Goal: Information Seeking & Learning: Learn about a topic

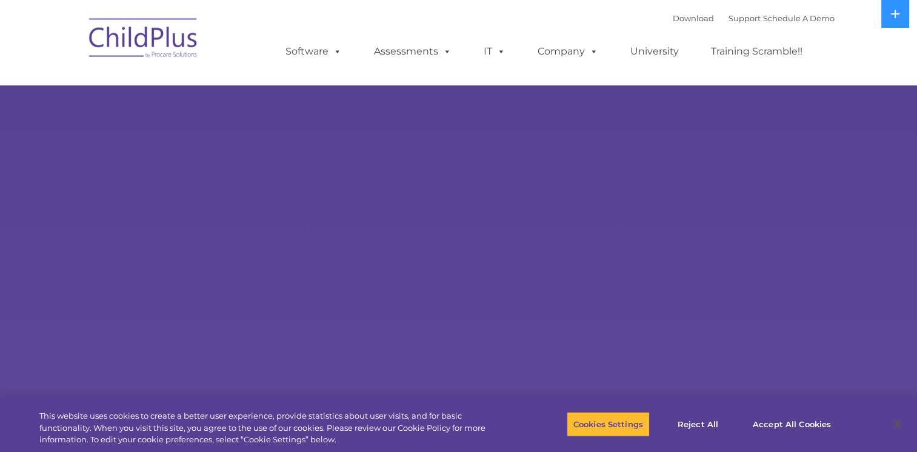
select select "MEDIUM"
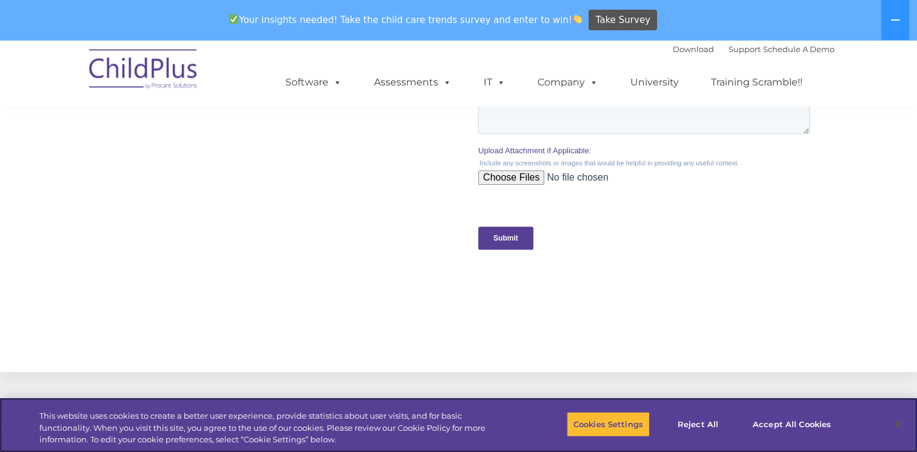
scroll to position [1, 0]
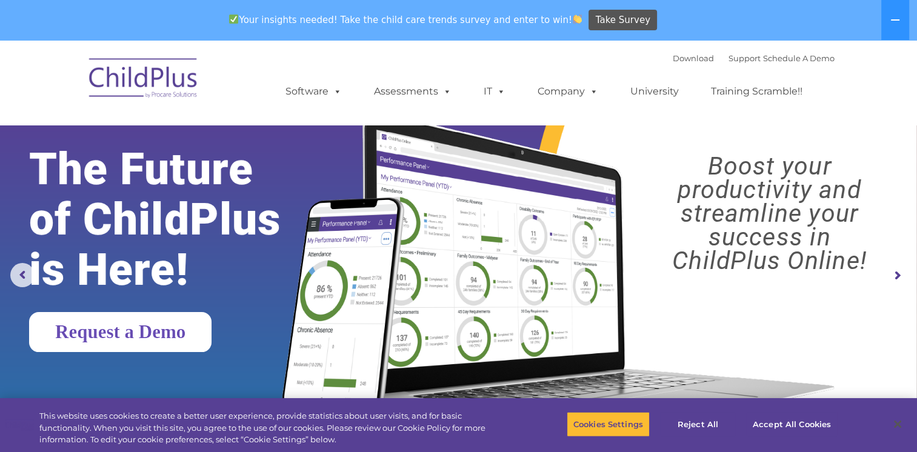
click at [175, 339] on link "Request a Demo" at bounding box center [120, 332] width 182 height 40
click at [177, 347] on link "Request a Demo" at bounding box center [120, 332] width 182 height 40
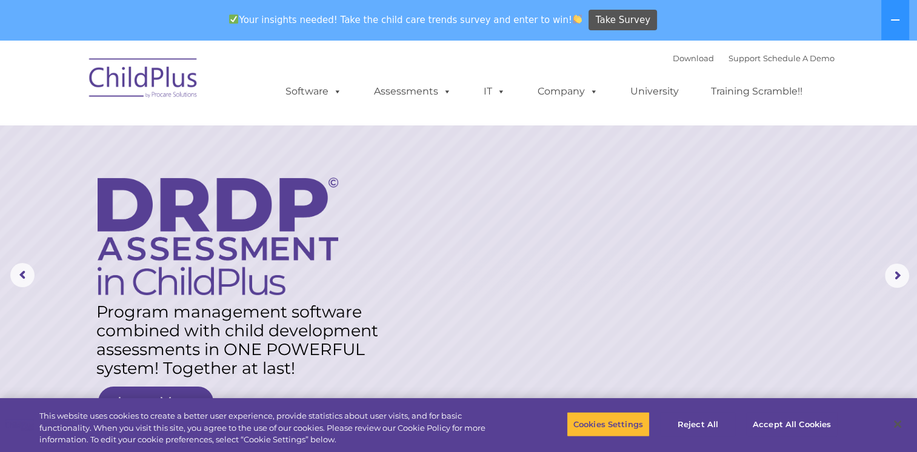
drag, startPoint x: 925, startPoint y: 81, endPoint x: 909, endPoint y: 91, distance: 18.8
click at [910, 96] on nav "Download Support | Schedule A Demo  MENU MENU Software ChildPlus: The original…" at bounding box center [458, 82] width 917 height 85
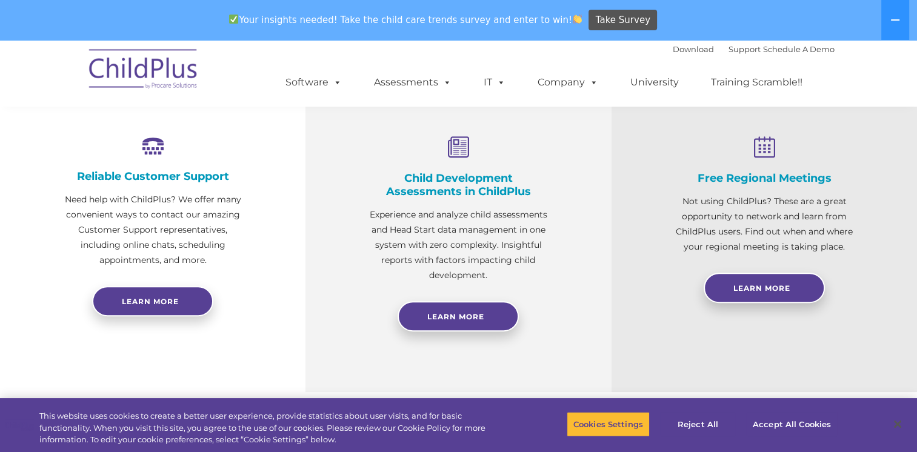
scroll to position [457, 0]
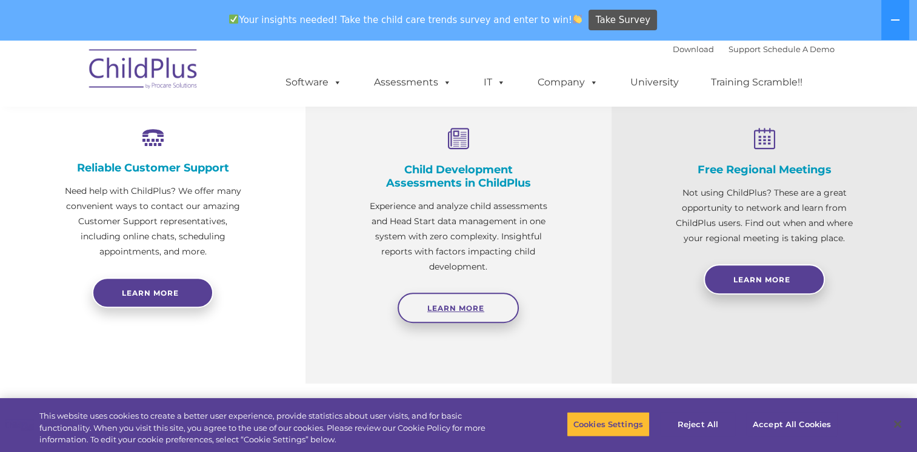
click at [462, 304] on span "Learn More" at bounding box center [455, 308] width 57 height 9
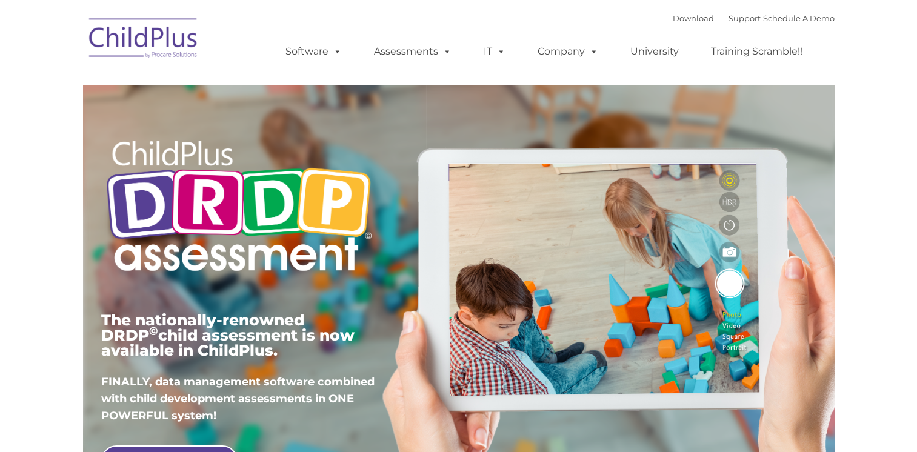
type input ""
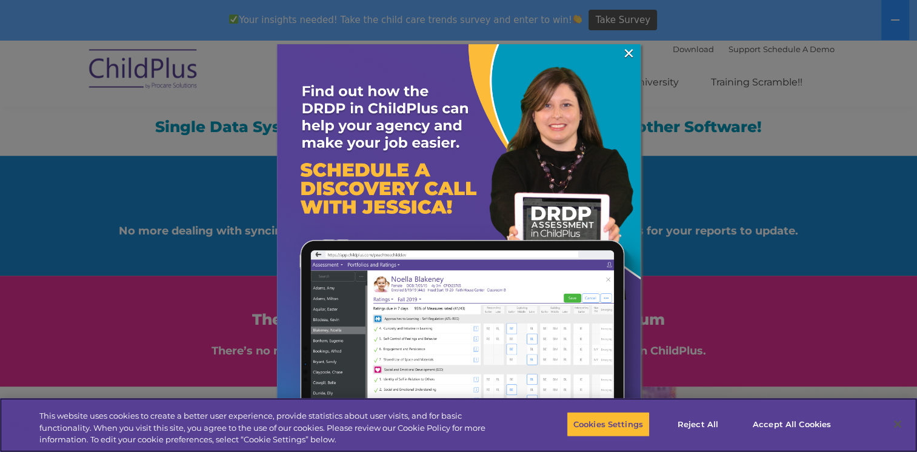
scroll to position [1287, 0]
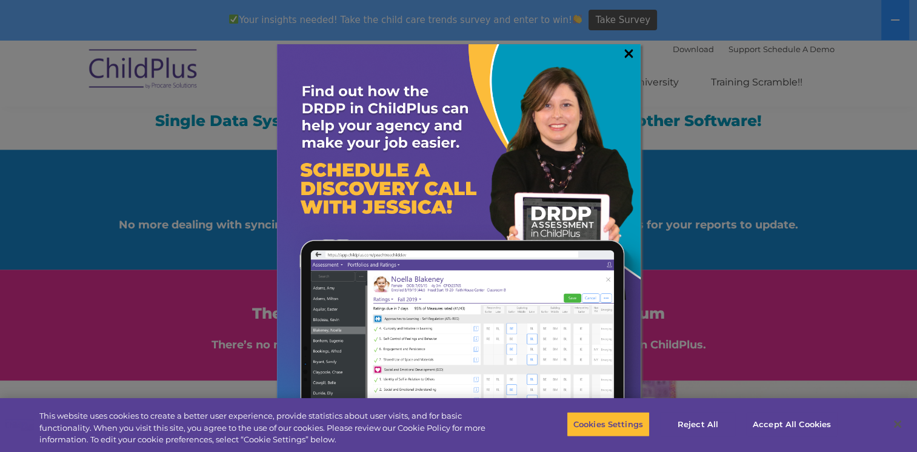
click at [631, 50] on link "×" at bounding box center [629, 53] width 14 height 12
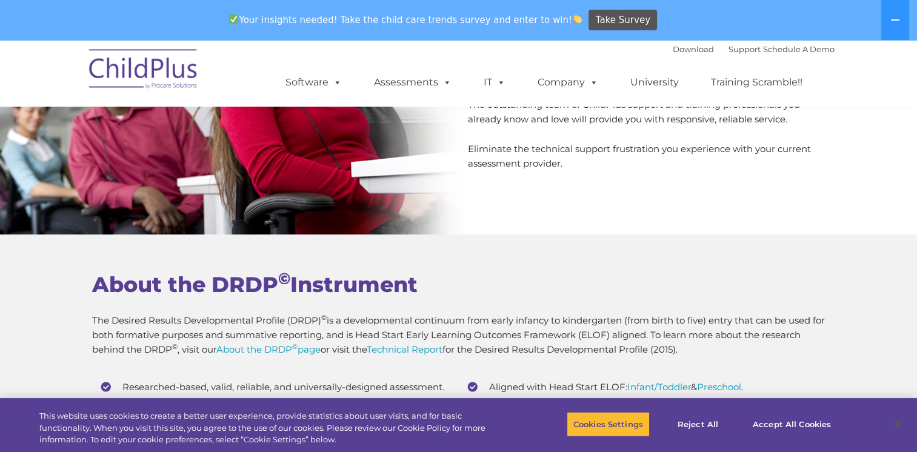
scroll to position [4381, 0]
